Goal: Download file/media: Download file/media

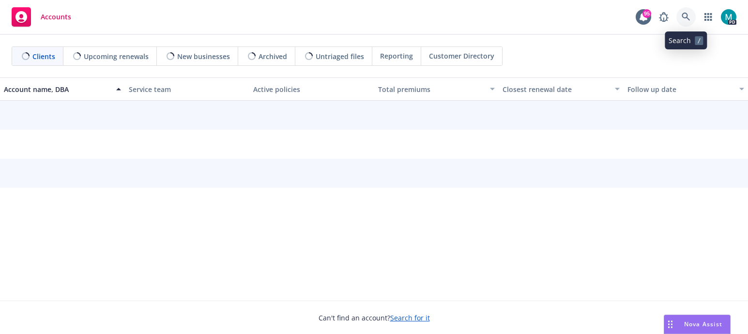
click at [684, 14] on icon at bounding box center [685, 17] width 9 height 9
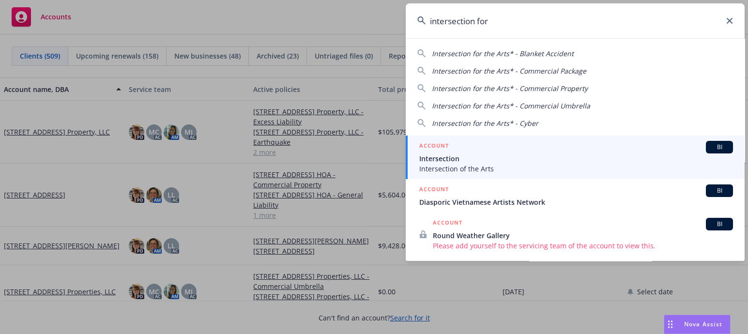
type input "intersection for"
click at [476, 162] on span "Intersection" at bounding box center [576, 158] width 314 height 10
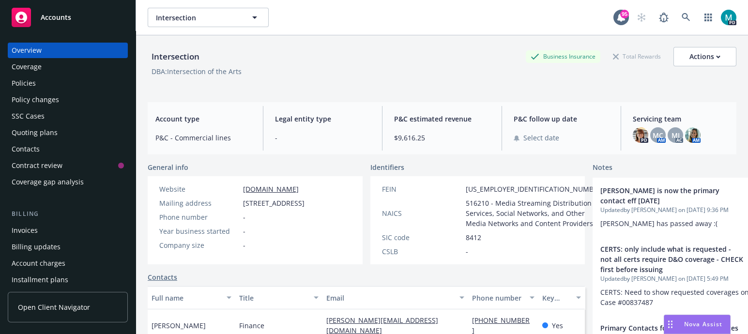
click at [14, 85] on div "Policies" at bounding box center [24, 82] width 24 height 15
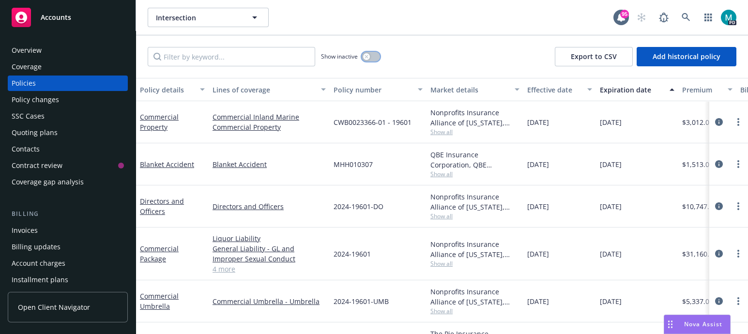
click at [367, 59] on div "button" at bounding box center [366, 56] width 7 height 7
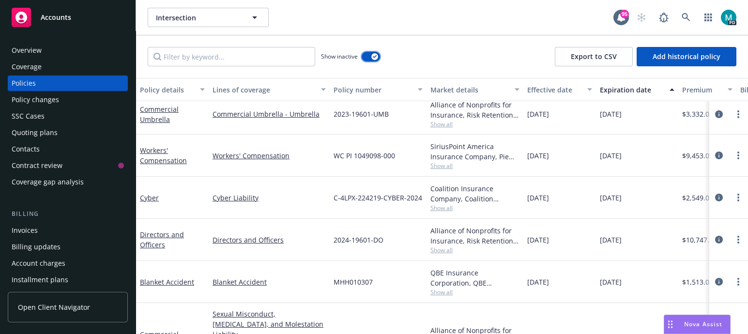
scroll to position [1690, 0]
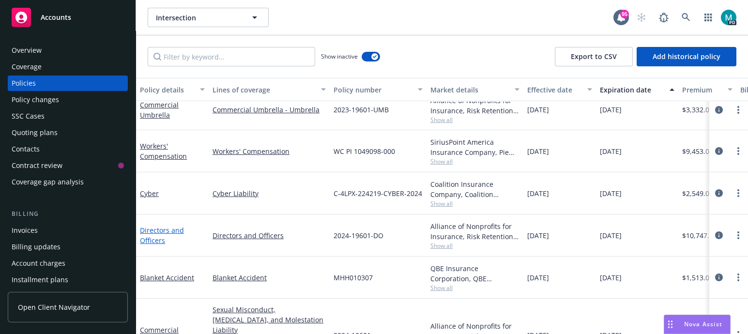
click at [143, 228] on link "Directors and Officers" at bounding box center [162, 234] width 44 height 19
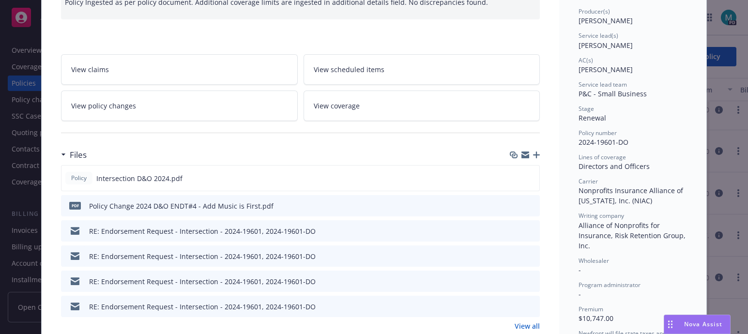
scroll to position [120, 0]
click at [510, 177] on icon "download file" at bounding box center [514, 178] width 8 height 8
